Goal: Task Accomplishment & Management: Manage account settings

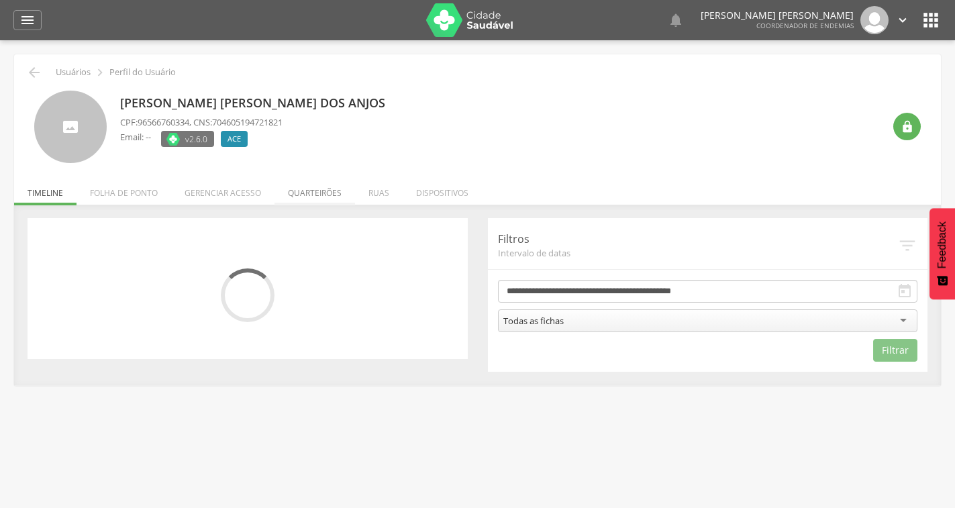
click at [335, 184] on li "Quarteirões" at bounding box center [314, 190] width 81 height 32
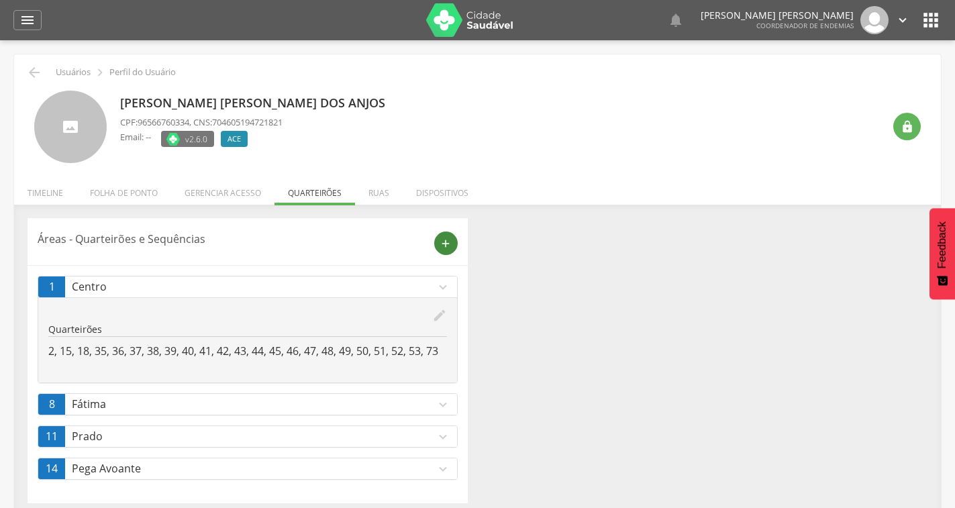
click at [447, 244] on icon "add" at bounding box center [445, 243] width 12 height 12
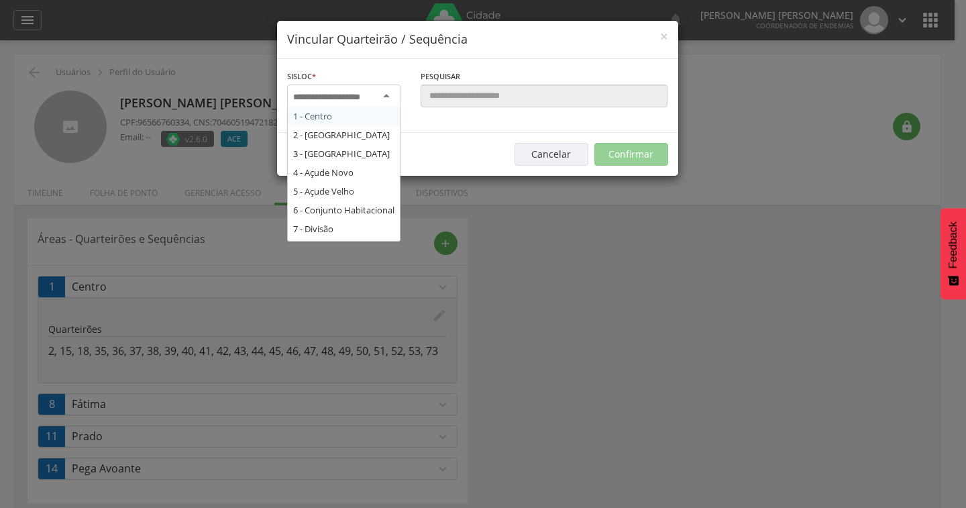
click at [376, 93] on input "select-one" at bounding box center [335, 97] width 85 height 12
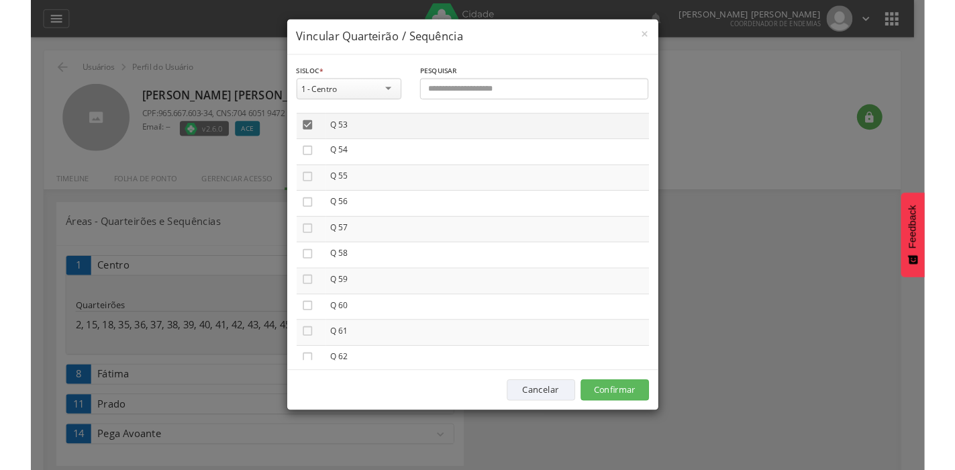
scroll to position [1476, 0]
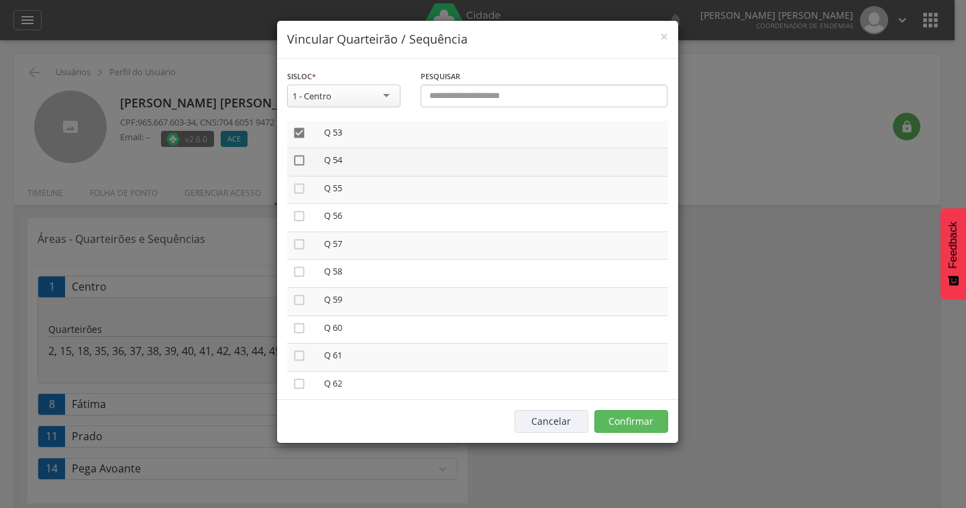
click at [297, 162] on icon "" at bounding box center [298, 160] width 13 height 13
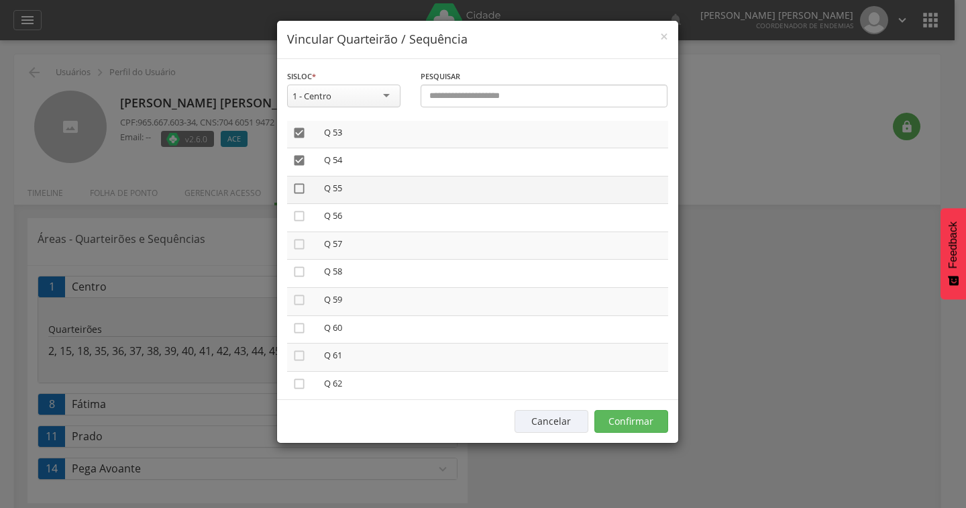
click at [300, 186] on icon "" at bounding box center [298, 188] width 13 height 13
drag, startPoint x: 301, startPoint y: 213, endPoint x: 304, endPoint y: 229, distance: 15.8
click at [300, 213] on icon "" at bounding box center [298, 215] width 13 height 13
click at [299, 248] on icon "" at bounding box center [298, 243] width 13 height 13
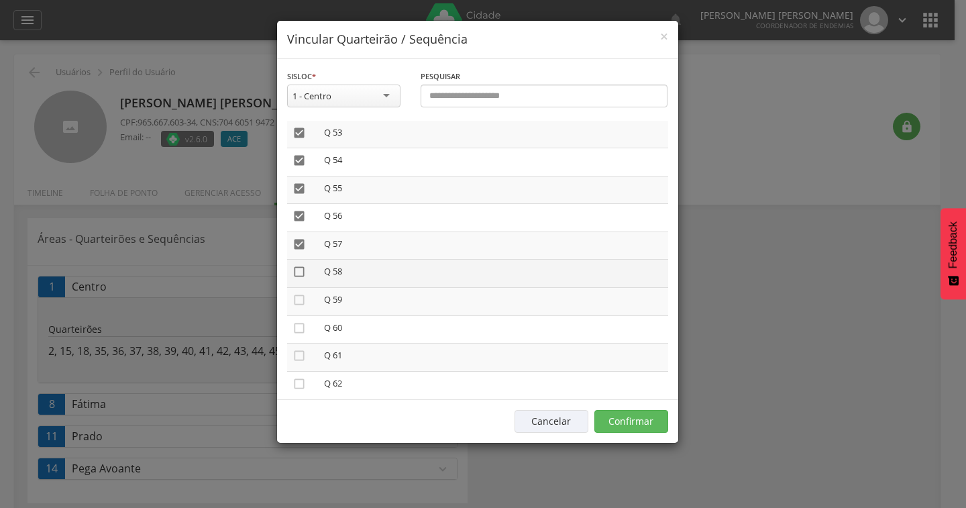
click at [300, 267] on icon "" at bounding box center [298, 271] width 13 height 13
click at [302, 301] on icon "" at bounding box center [298, 299] width 13 height 13
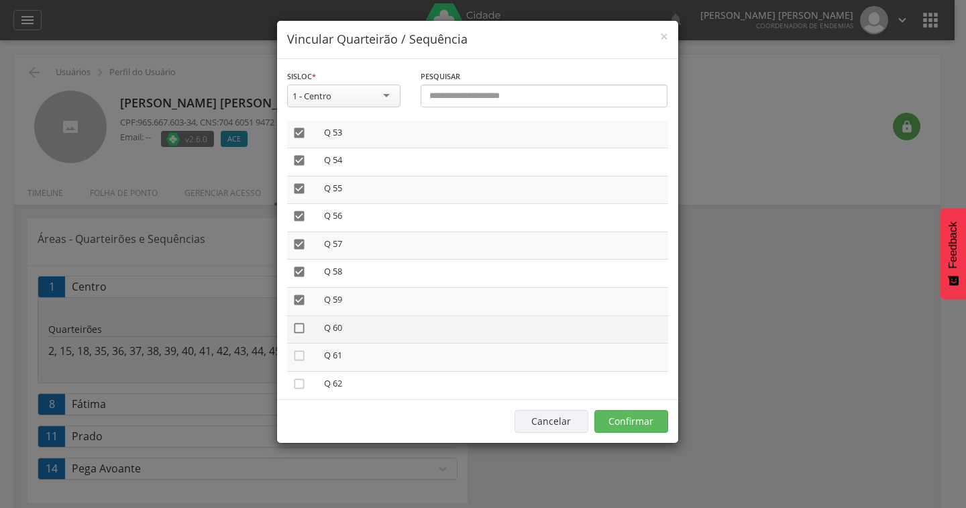
click at [296, 327] on icon "" at bounding box center [298, 327] width 13 height 13
click at [635, 421] on button "Confirmar" at bounding box center [631, 421] width 74 height 23
